Goal: Information Seeking & Learning: Learn about a topic

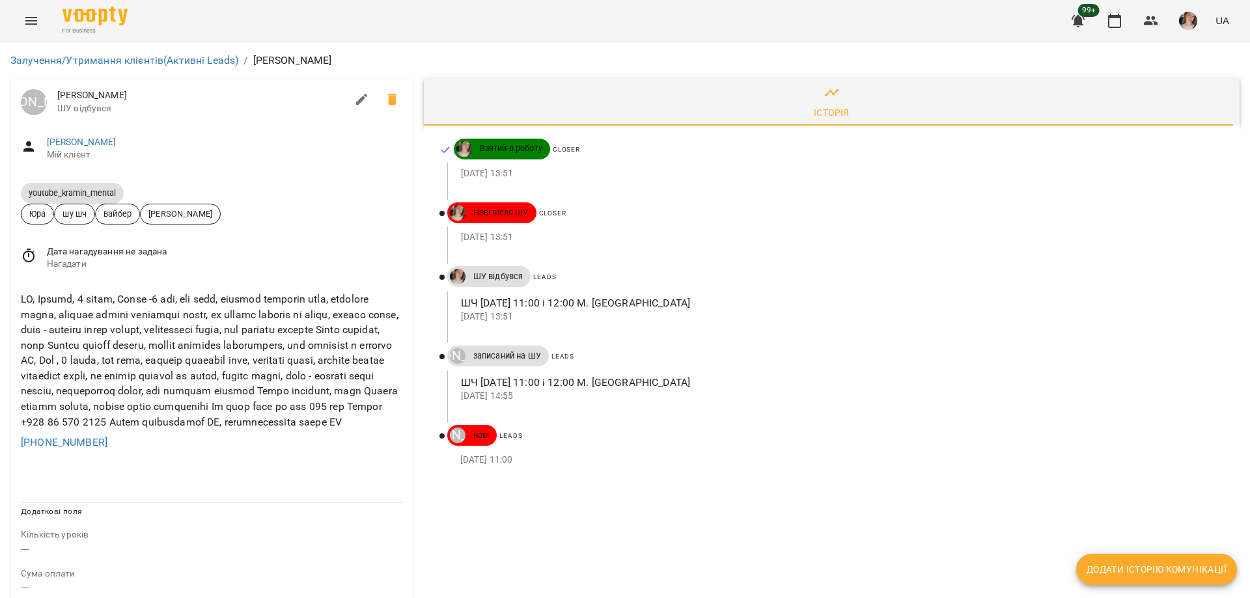
click at [445, 552] on div "Історія Взятий в роботу Closer 12 жовт 2025 13:51 Нові після ШУ Closer 12 жовт …" at bounding box center [832, 601] width 826 height 1054
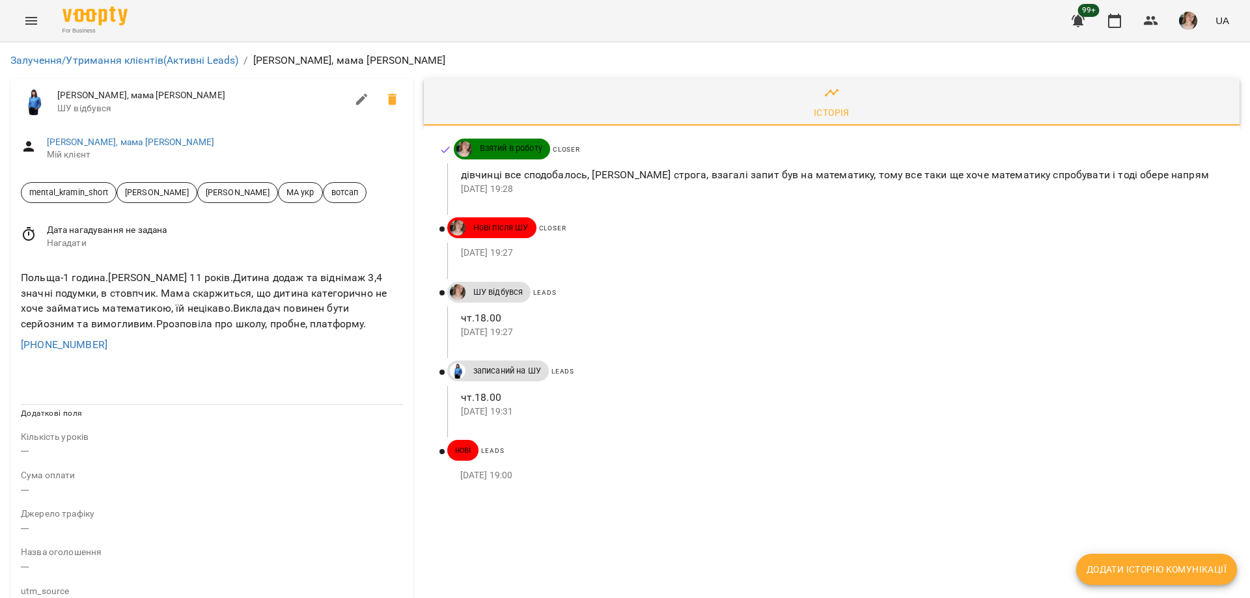
click at [340, 96] on span "Єлизевета, мама Inna" at bounding box center [201, 95] width 289 height 13
drag, startPoint x: 340, startPoint y: 96, endPoint x: 250, endPoint y: 294, distance: 217.3
click at [250, 294] on div "Польща-1 година.Єлизавета 11 років.Дитина додаж та віднімаж 3,4 значні подумки,…" at bounding box center [211, 301] width 387 height 66
click at [92, 299] on div "Польща-1 година.Єлизавета 11 років.Дитина додаж та віднімаж 3,4 значні подумки,…" at bounding box center [211, 301] width 387 height 66
